Goal: Information Seeking & Learning: Find specific fact

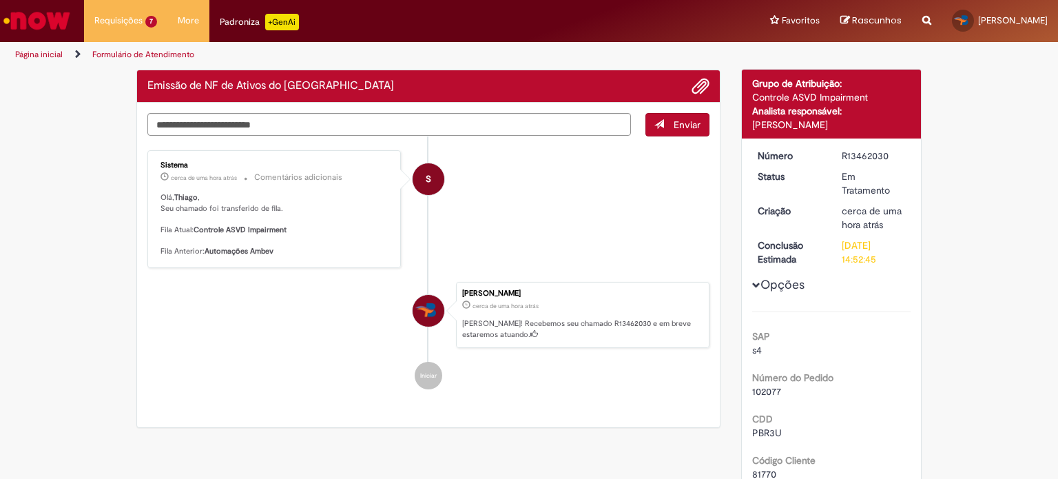
scroll to position [69, 0]
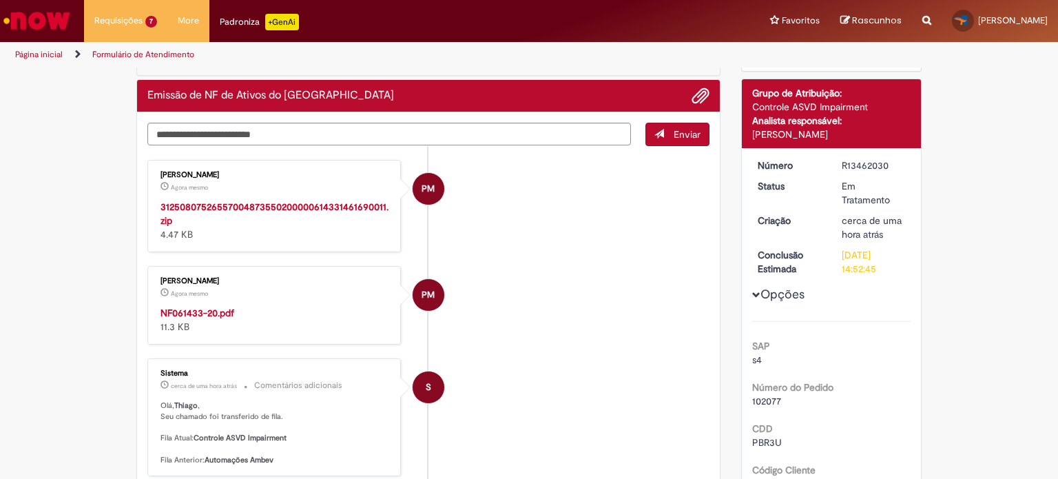
click at [181, 311] on strong "NF061433-20.pdf" at bounding box center [198, 313] width 74 height 12
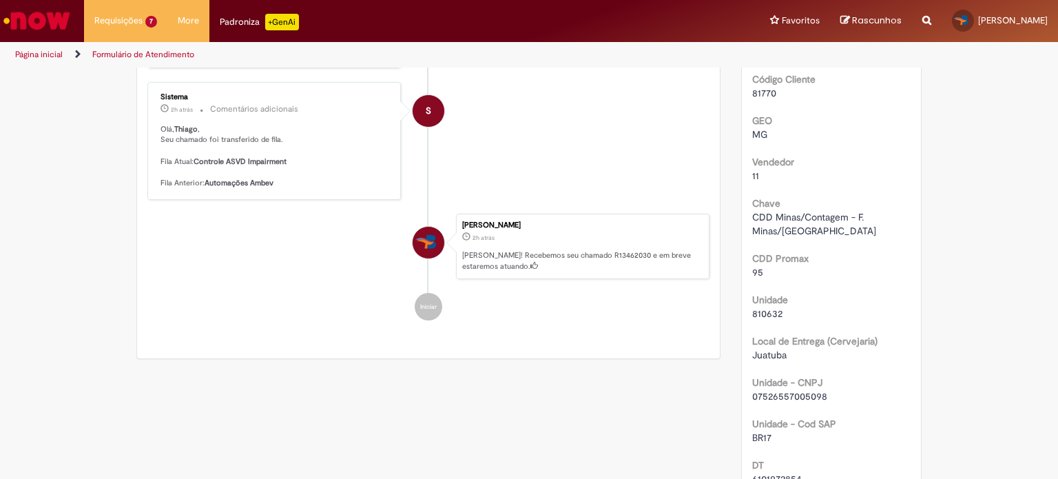
scroll to position [551, 0]
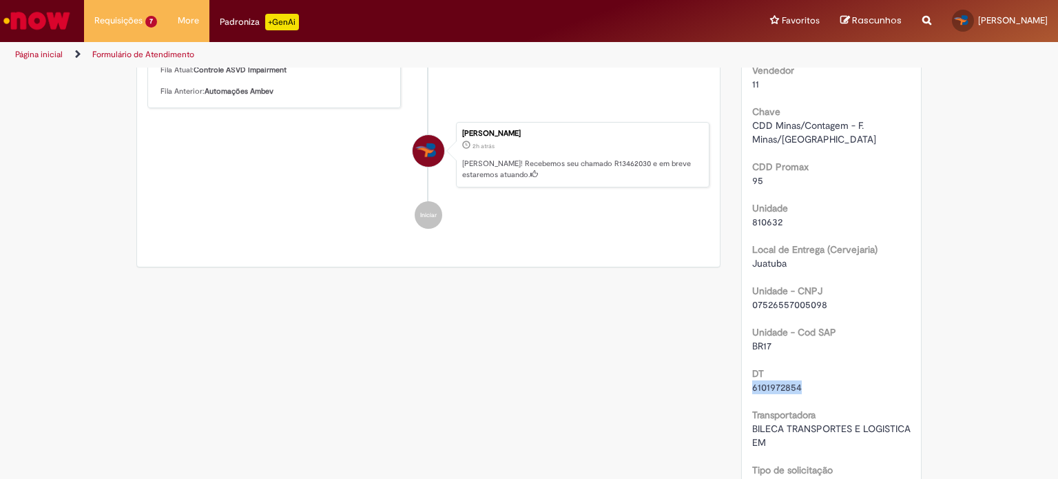
drag, startPoint x: 796, startPoint y: 385, endPoint x: 747, endPoint y: 387, distance: 49.6
click at [752, 387] on div "6101972854" at bounding box center [831, 387] width 159 height 14
copy span "6101972854"
